Goal: Transaction & Acquisition: Register for event/course

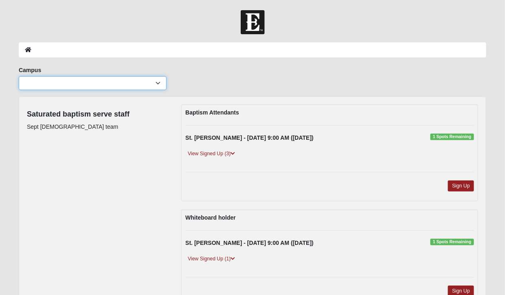
click at [155, 80] on select "Arlington Baymeadows Eleven22 Online [PERSON_NAME][GEOGRAPHIC_DATA] Jesup [GEOG…" at bounding box center [93, 83] width 148 height 14
select select "11"
click at [19, 76] on select "Arlington Baymeadows Eleven22 Online [PERSON_NAME][GEOGRAPHIC_DATA] Jesup [GEOG…" at bounding box center [93, 83] width 148 height 14
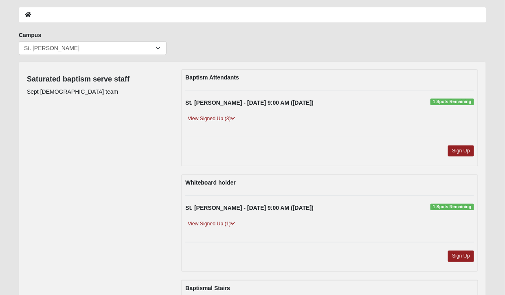
scroll to position [38, 0]
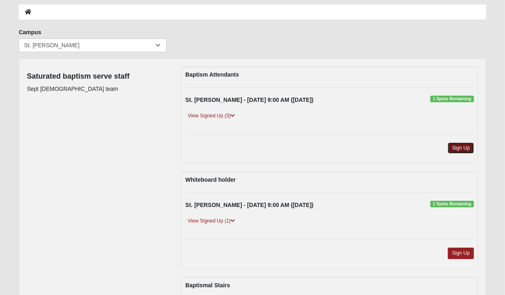
click at [463, 149] on link "Sign Up" at bounding box center [461, 148] width 26 height 11
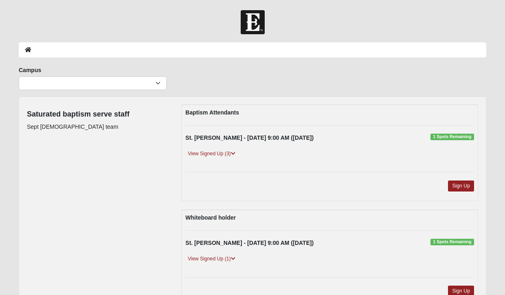
scroll to position [38, 0]
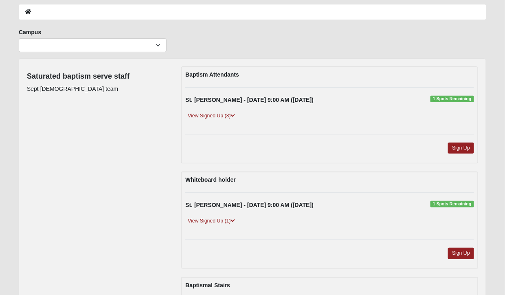
click at [231, 115] on link "View Signed Up (3)" at bounding box center [211, 116] width 52 height 9
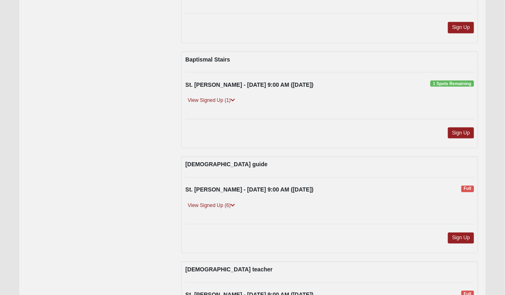
scroll to position [293, 0]
click at [232, 205] on link "View Signed Up (6)" at bounding box center [211, 205] width 52 height 9
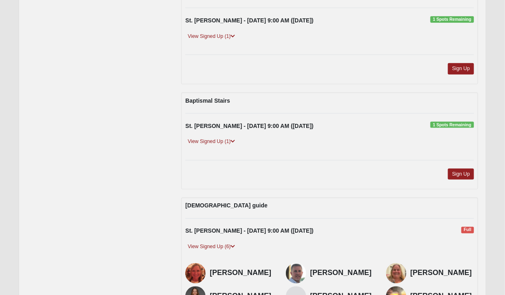
scroll to position [250, 0]
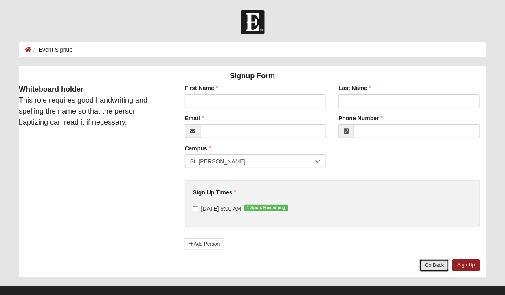
click at [433, 262] on link "Go Back" at bounding box center [435, 265] width 30 height 13
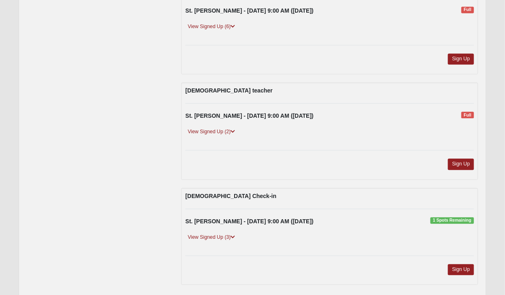
scroll to position [444, 0]
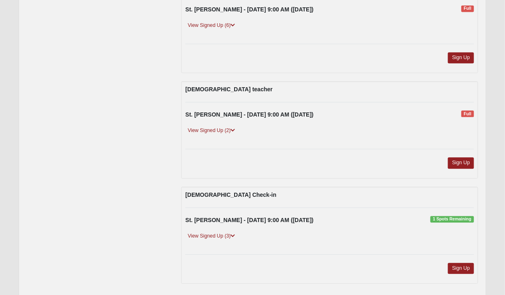
click at [212, 232] on link "View Signed Up (3)" at bounding box center [211, 236] width 52 height 9
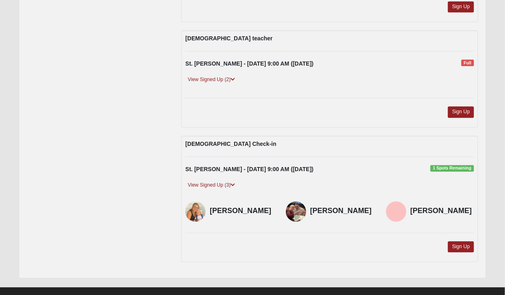
scroll to position [501, 0]
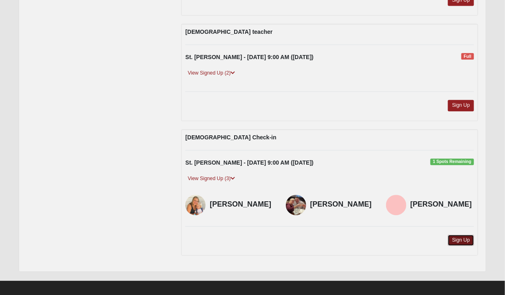
click at [463, 235] on link "Sign Up" at bounding box center [461, 240] width 26 height 11
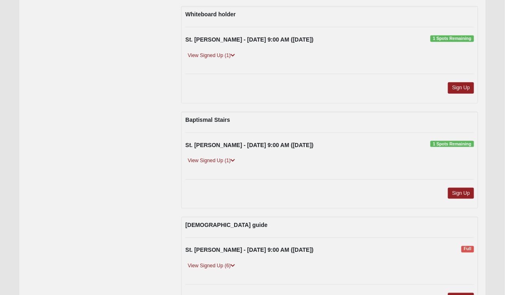
scroll to position [198, 0]
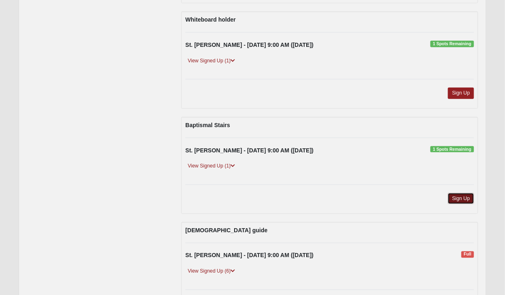
click at [471, 193] on link "Sign Up" at bounding box center [461, 198] width 26 height 11
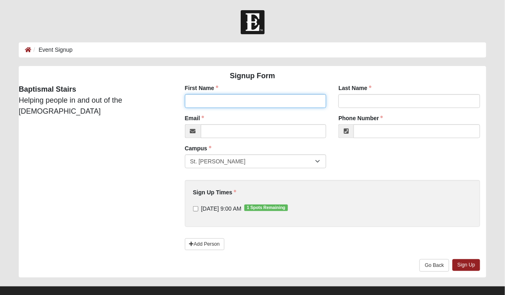
click at [229, 101] on input "First Name" at bounding box center [256, 101] width 142 height 14
type input "Jo"
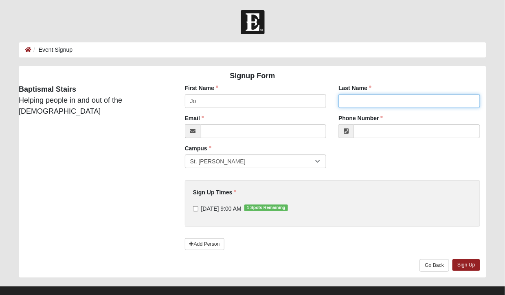
click at [382, 98] on input "Last Name" at bounding box center [409, 101] width 142 height 14
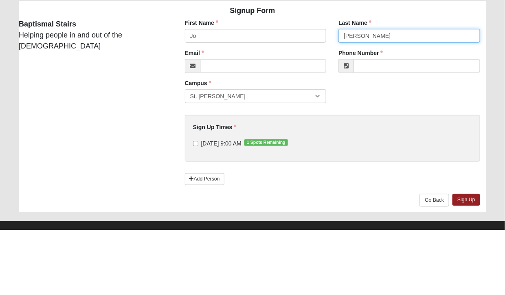
type input "Miller"
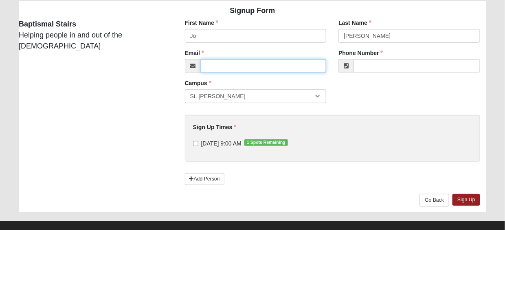
click at [223, 132] on input "Email" at bounding box center [264, 131] width 126 height 14
type input "jomiller@nasoco.com"
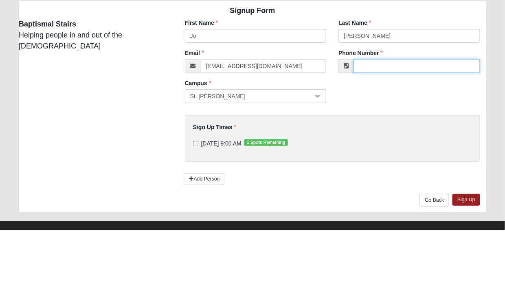
click at [380, 130] on input "Phone Number" at bounding box center [417, 131] width 127 height 14
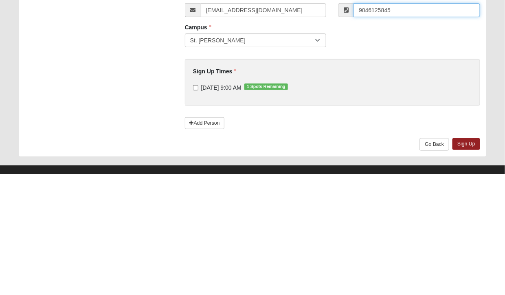
type input "9046125845"
click at [194, 209] on input "9/14/2025 9:00 AM 1 Spots Remaining" at bounding box center [195, 208] width 5 height 5
checkbox input "true"
type input "(904) 612-5845"
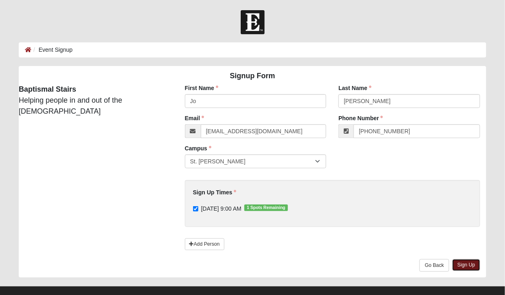
click at [474, 261] on link "Sign Up" at bounding box center [467, 265] width 28 height 12
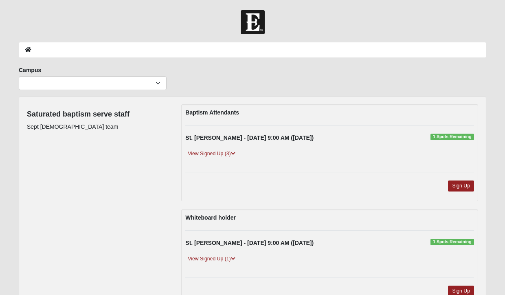
scroll to position [198, 0]
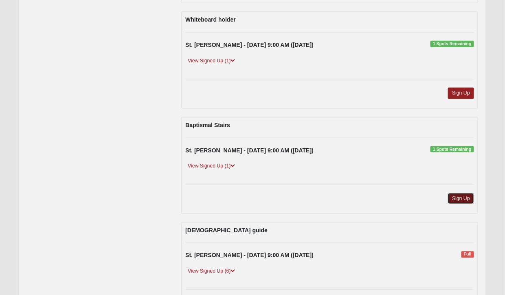
click at [466, 193] on link "Sign Up" at bounding box center [461, 198] width 26 height 11
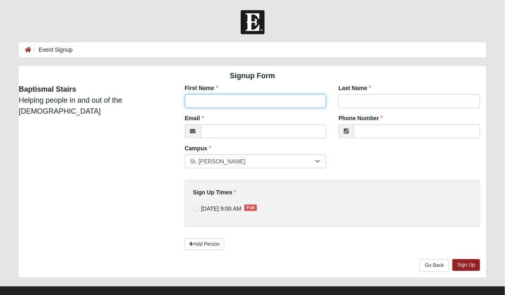
click at [249, 99] on input "First Name" at bounding box center [256, 101] width 142 height 14
type input "Jo"
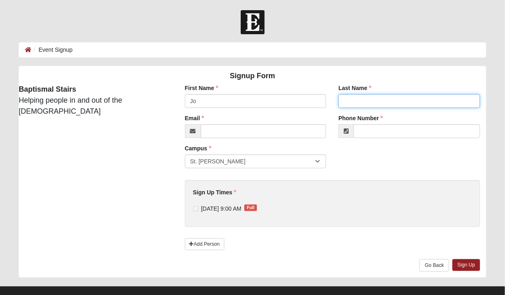
click at [395, 101] on input "Last Name" at bounding box center [409, 101] width 142 height 14
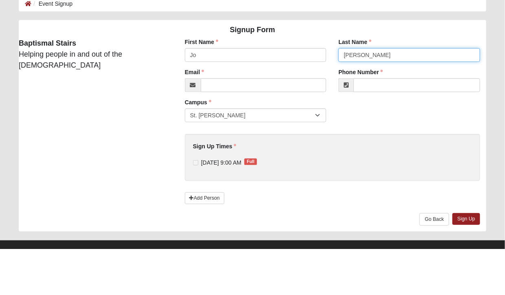
type input "[PERSON_NAME]"
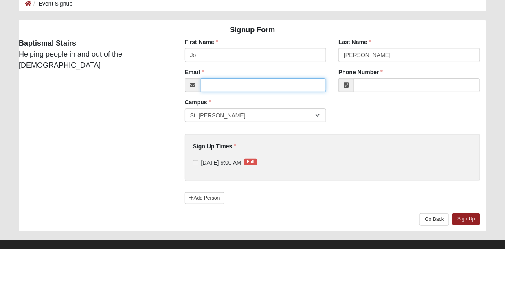
click at [233, 131] on input "Email" at bounding box center [264, 131] width 126 height 14
type input "[EMAIL_ADDRESS][DOMAIN_NAME]"
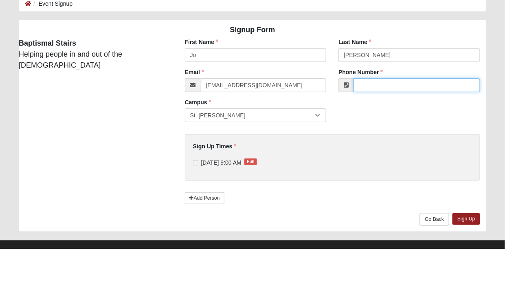
click at [401, 129] on input "Phone Number" at bounding box center [417, 131] width 127 height 14
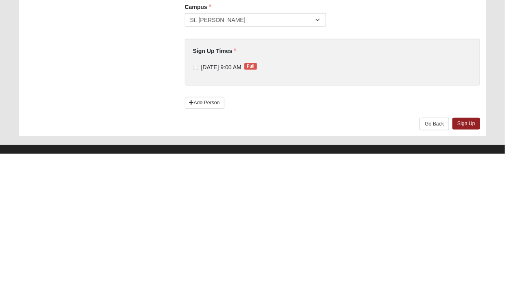
click at [263, 198] on div "Sign Up Times 9/14/2025 9:00 AM Full Sign Up Times is required." at bounding box center [332, 200] width 279 height 24
type input "(904) 612-5845"
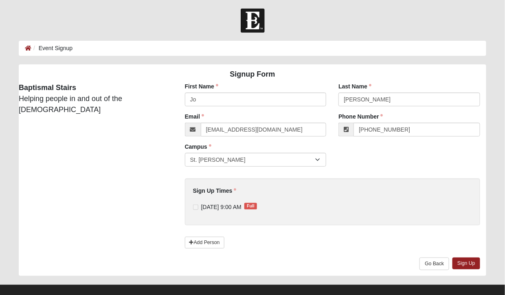
scroll to position [11, 0]
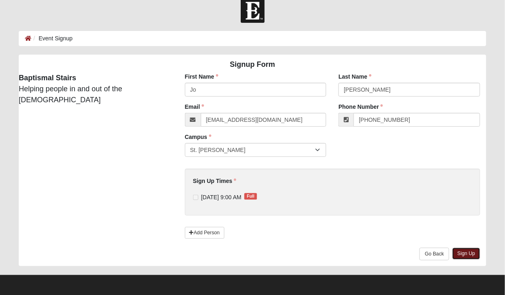
click at [477, 250] on link "Sign Up" at bounding box center [467, 254] width 28 height 12
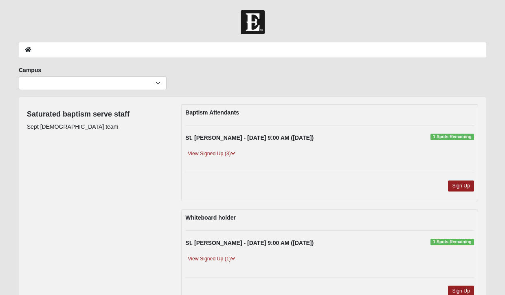
scroll to position [198, 0]
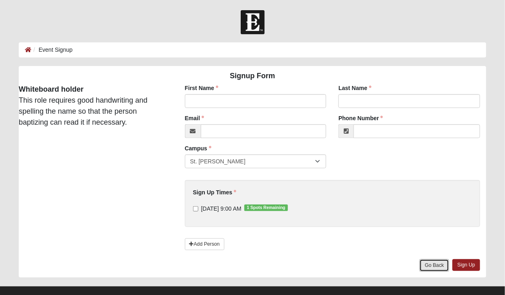
click at [438, 266] on link "Go Back" at bounding box center [435, 265] width 30 height 13
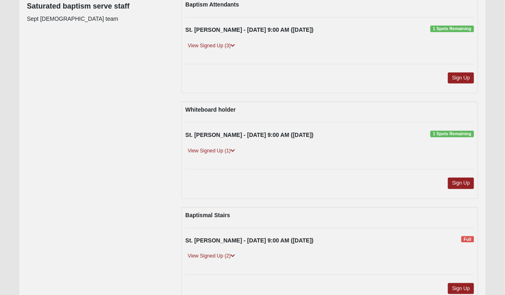
scroll to position [129, 0]
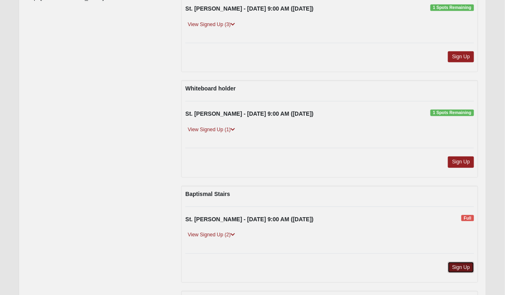
click at [468, 262] on link "Sign Up" at bounding box center [461, 267] width 26 height 11
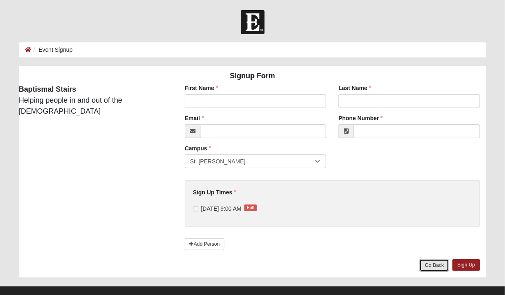
click at [431, 265] on link "Go Back" at bounding box center [435, 265] width 30 height 13
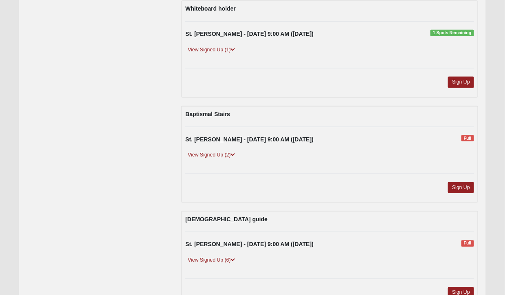
scroll to position [210, 0]
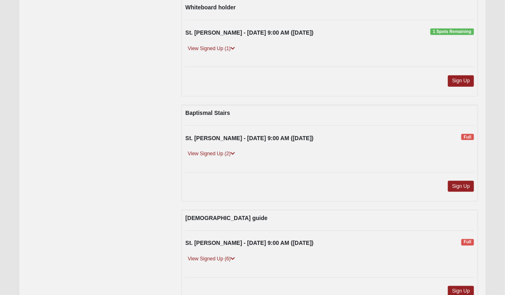
click at [210, 151] on link "View Signed Up (2)" at bounding box center [211, 153] width 52 height 9
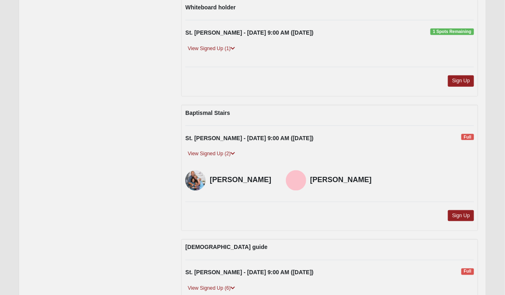
click at [199, 178] on img at bounding box center [195, 180] width 20 height 20
click at [242, 176] on h4 "[PERSON_NAME]" at bounding box center [242, 180] width 64 height 9
click at [202, 170] on img at bounding box center [195, 180] width 20 height 20
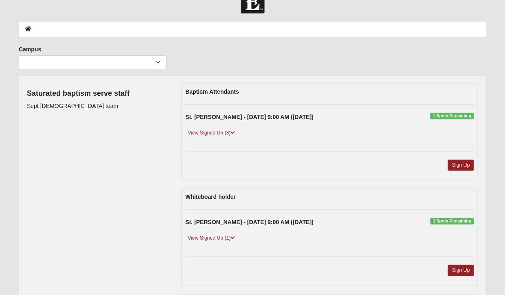
scroll to position [20, 0]
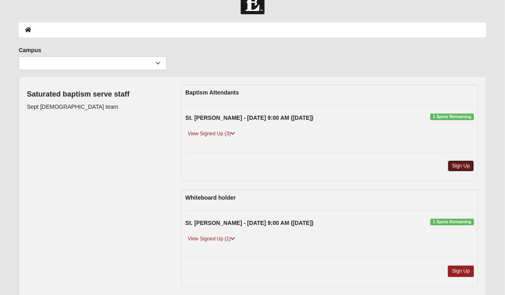
click at [461, 160] on link "Sign Up" at bounding box center [461, 165] width 26 height 11
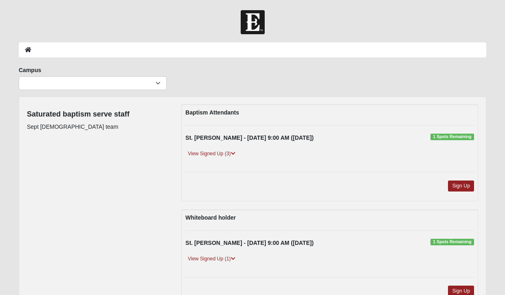
scroll to position [20, 0]
